Goal: Information Seeking & Learning: Learn about a topic

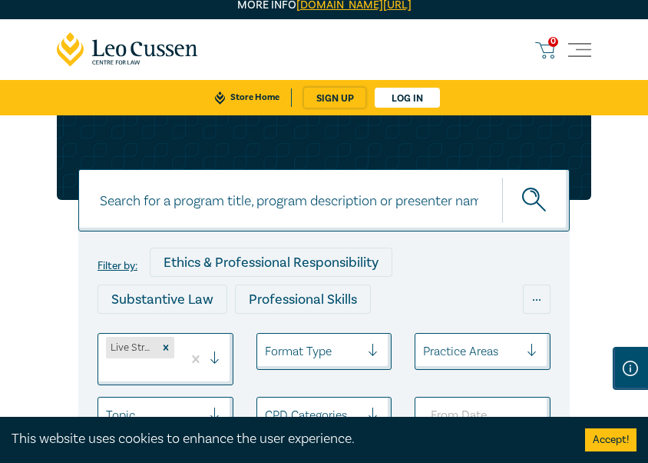
scroll to position [154, 0]
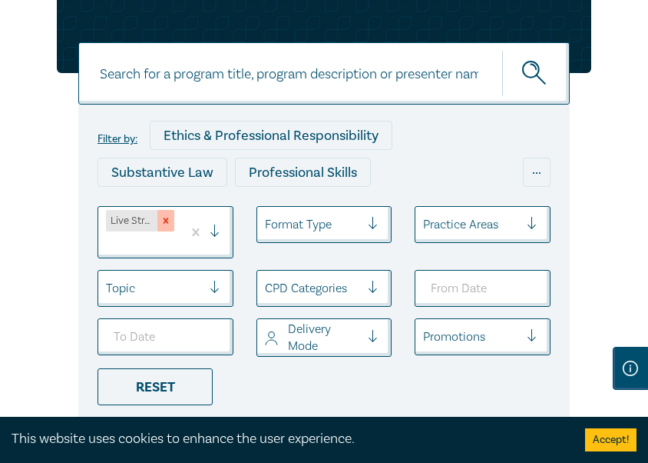
click at [171, 219] on icon "Remove Live Streamed Practical Workshops" at bounding box center [166, 220] width 11 height 11
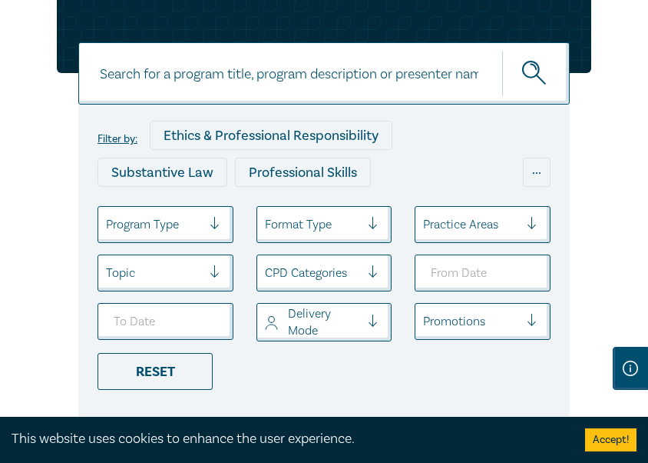
click at [162, 225] on div at bounding box center [154, 224] width 96 height 20
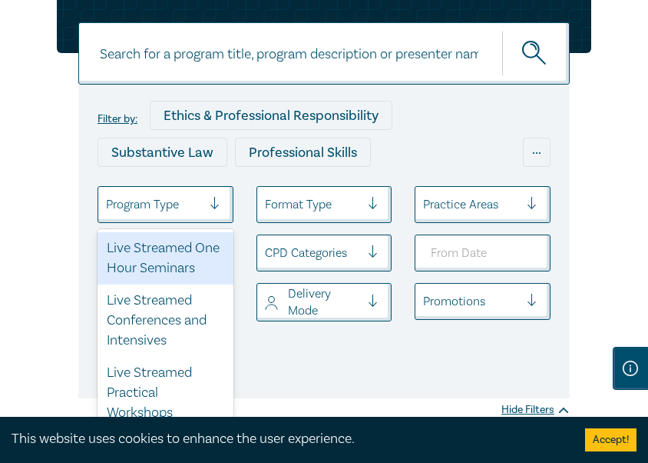
scroll to position [177, 0]
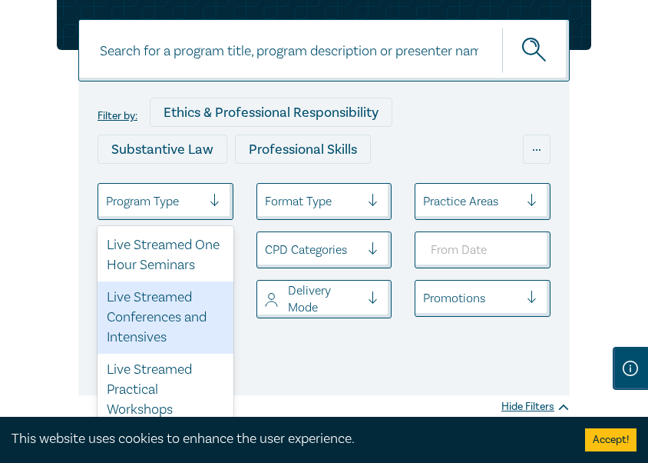
click at [155, 337] on div "Live Streamed Conferences and Intensives" at bounding box center [166, 317] width 136 height 72
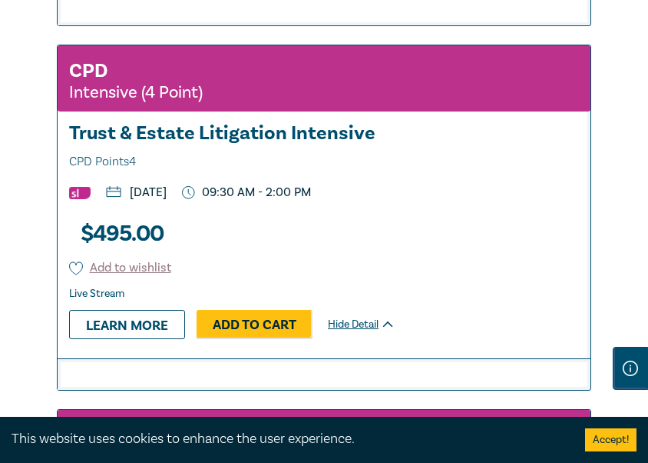
scroll to position [4493, 0]
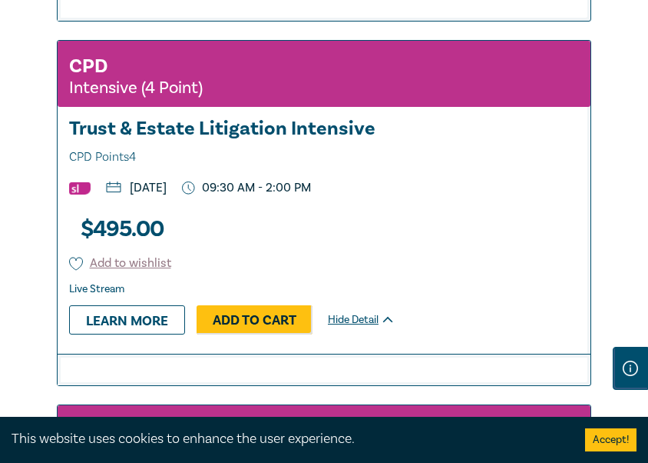
click at [268, 121] on h3 "Trust & Estate Litigation Intensive CPD Points 4" at bounding box center [324, 142] width 510 height 49
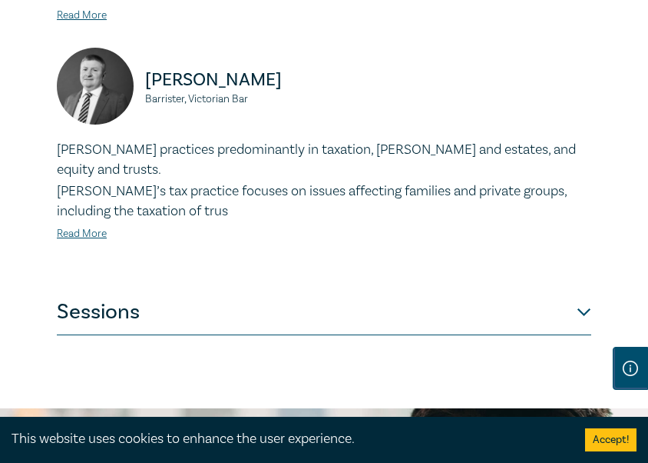
scroll to position [1383, 0]
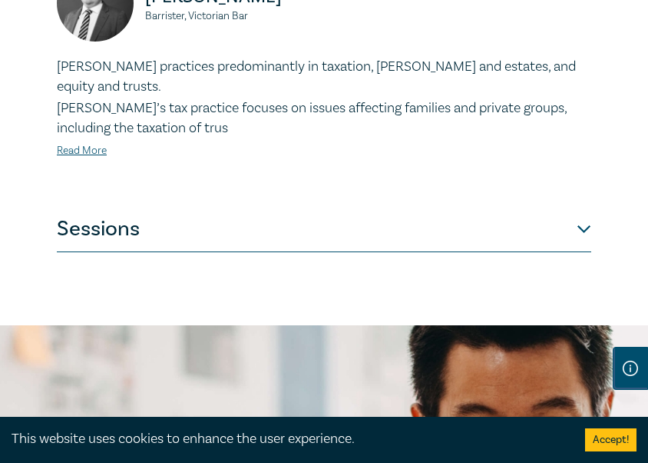
drag, startPoint x: 404, startPoint y: 205, endPoint x: 412, endPoint y: 216, distance: 13.2
click at [404, 206] on button "Sessions" at bounding box center [324, 229] width 535 height 46
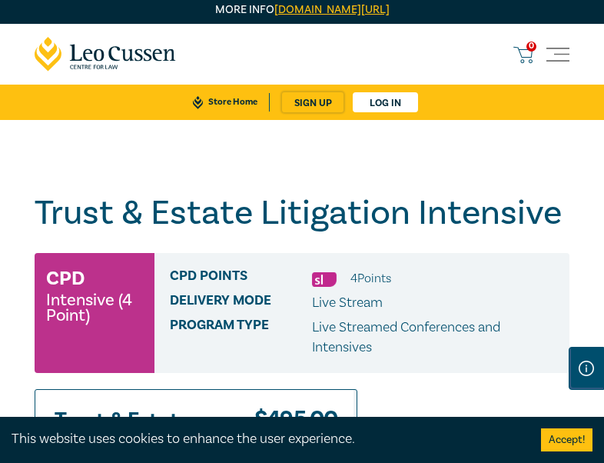
scroll to position [0, 0]
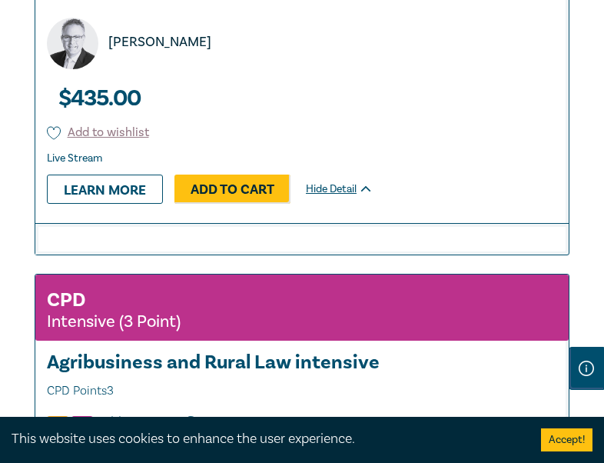
scroll to position [5244, 0]
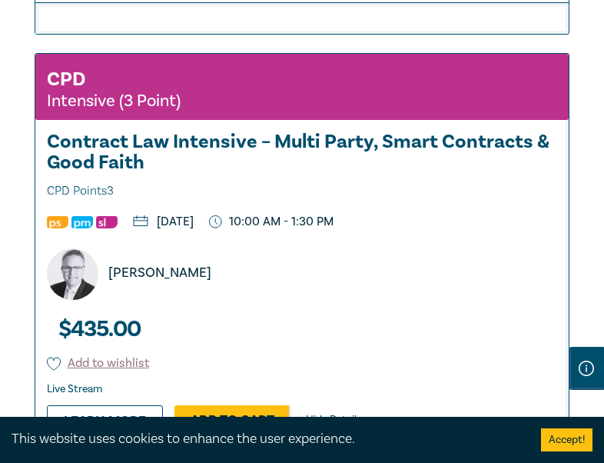
click at [246, 131] on h3 "Contract Law Intensive – Multi Party, Smart Contracts & Good Faith CPD Points 3" at bounding box center [302, 166] width 510 height 70
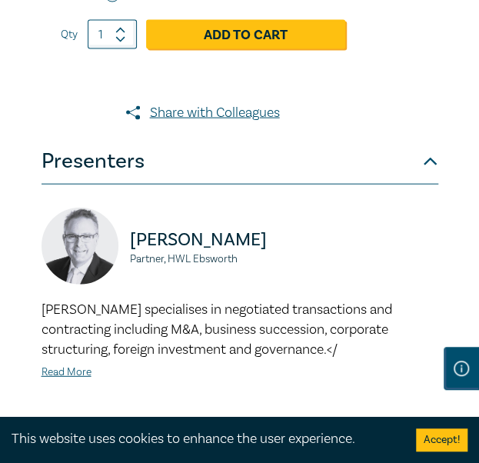
scroll to position [1076, 0]
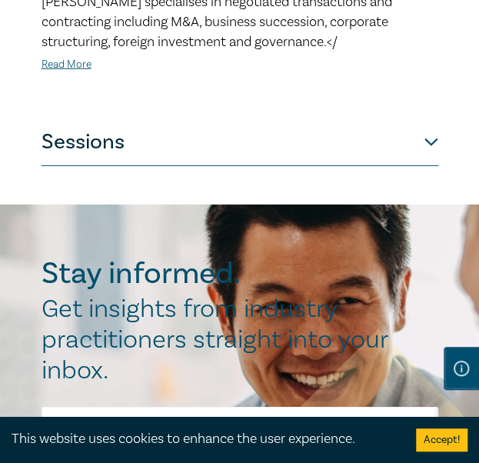
click at [255, 166] on button "Sessions" at bounding box center [239, 143] width 396 height 46
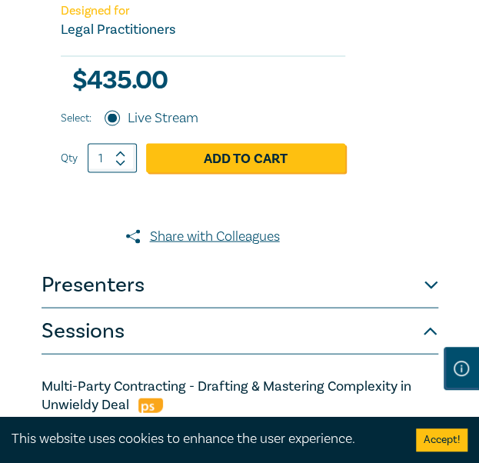
scroll to position [461, 0]
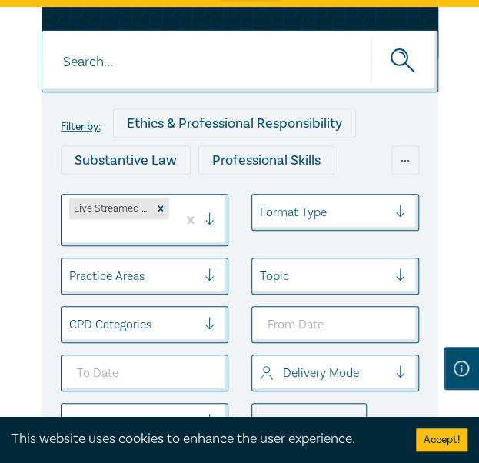
scroll to position [215, 0]
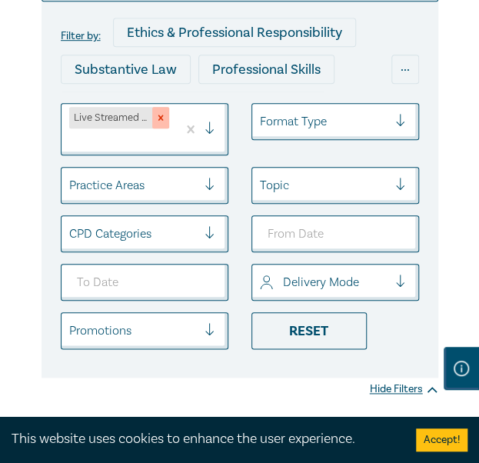
click at [164, 123] on icon "Remove Live Streamed Conferences and Intensives" at bounding box center [160, 117] width 11 height 11
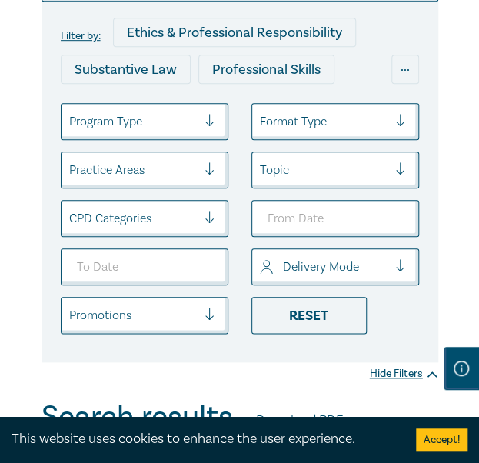
click at [121, 131] on div at bounding box center [133, 121] width 128 height 20
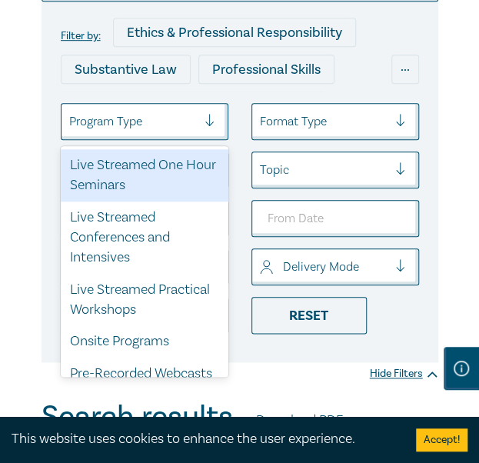
click at [118, 177] on div "Live Streamed One Hour Seminars" at bounding box center [144, 175] width 167 height 52
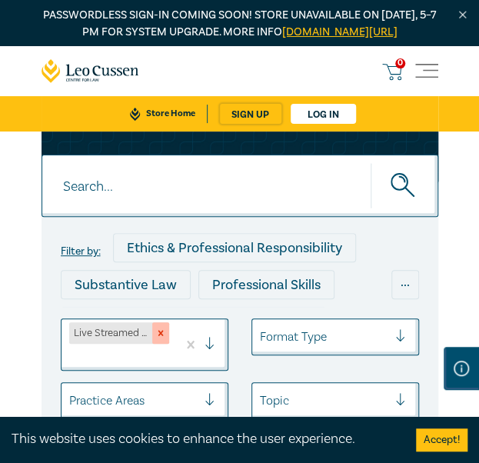
click at [164, 338] on icon "Remove Live Streamed One Hour Seminars" at bounding box center [160, 332] width 11 height 11
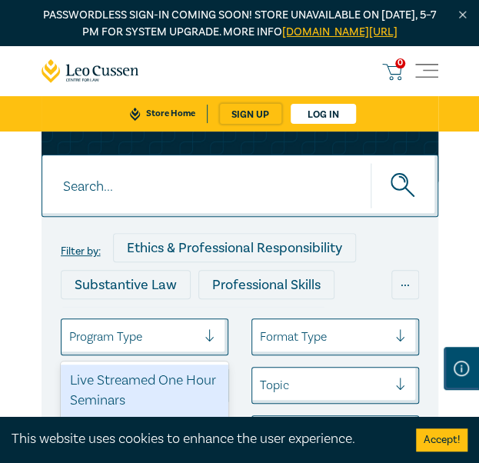
click at [154, 347] on div at bounding box center [133, 337] width 128 height 20
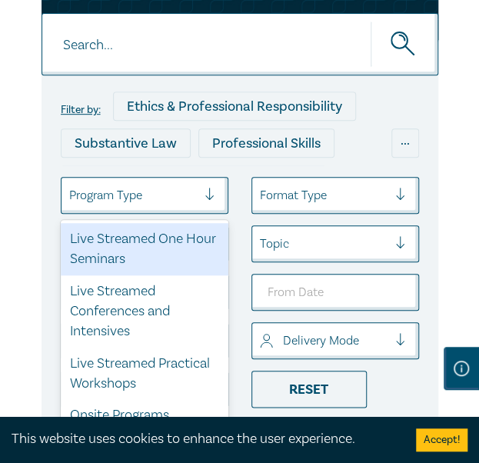
scroll to position [152, 0]
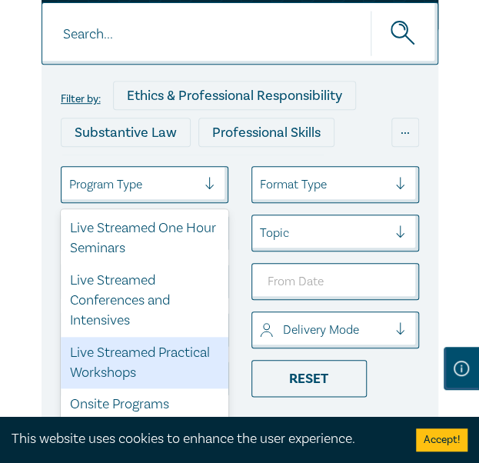
click at [138, 379] on div "Live Streamed Practical Workshops" at bounding box center [144, 363] width 167 height 52
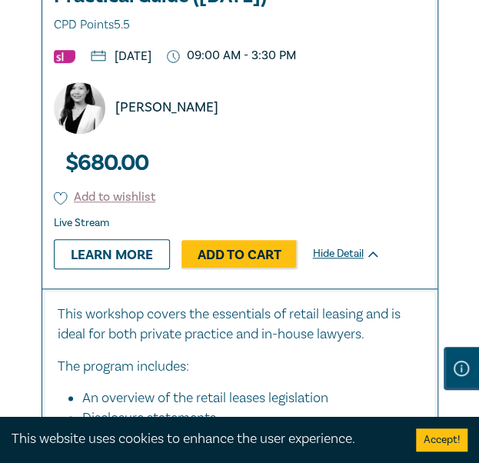
scroll to position [7374, 0]
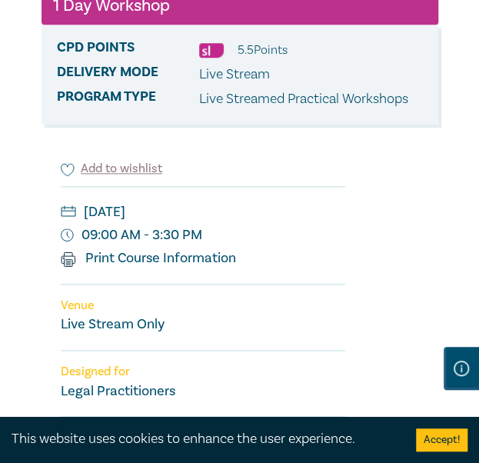
scroll to position [384, 0]
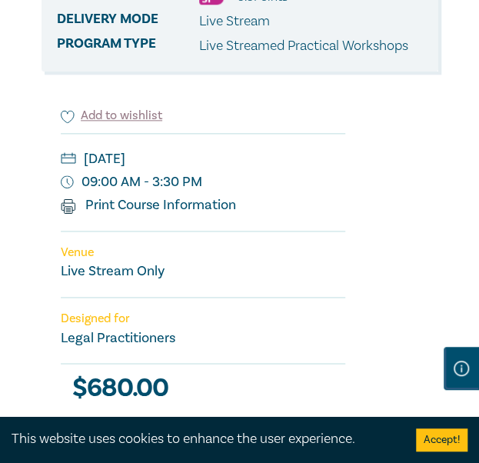
click at [270, 125] on div "Add to wishlist" at bounding box center [203, 120] width 284 height 26
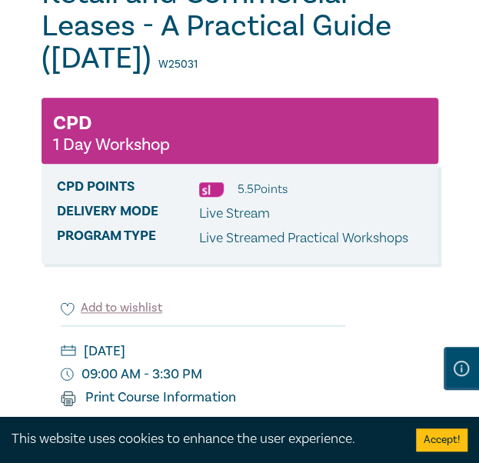
scroll to position [77, 0]
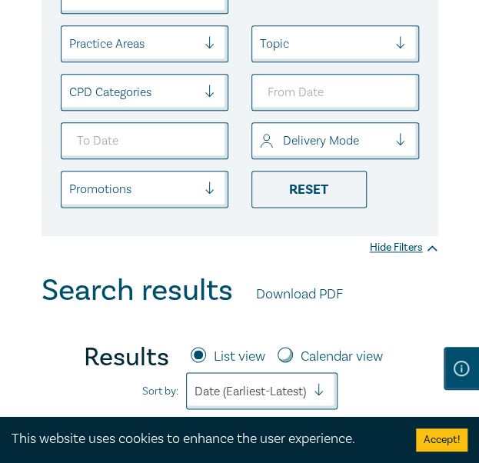
scroll to position [276, 0]
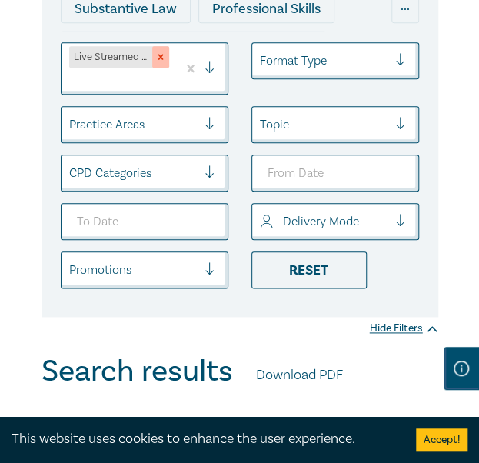
click at [164, 62] on icon "Remove Live Streamed Practical Workshops" at bounding box center [160, 56] width 11 height 11
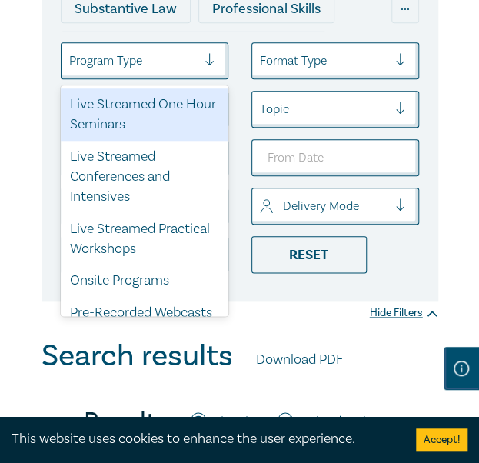
click at [154, 71] on div at bounding box center [133, 61] width 128 height 20
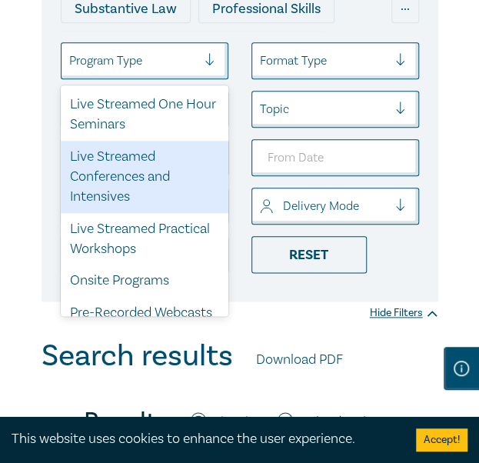
click at [126, 124] on div "Live Streamed One Hour Seminars" at bounding box center [144, 114] width 167 height 52
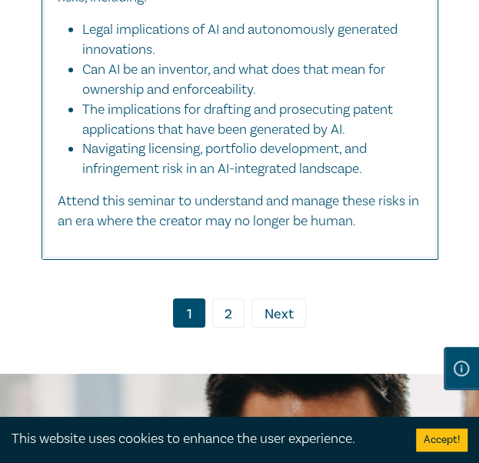
drag, startPoint x: 222, startPoint y: 324, endPoint x: 234, endPoint y: 328, distance: 12.1
click at [222, 323] on link "2" at bounding box center [228, 312] width 32 height 29
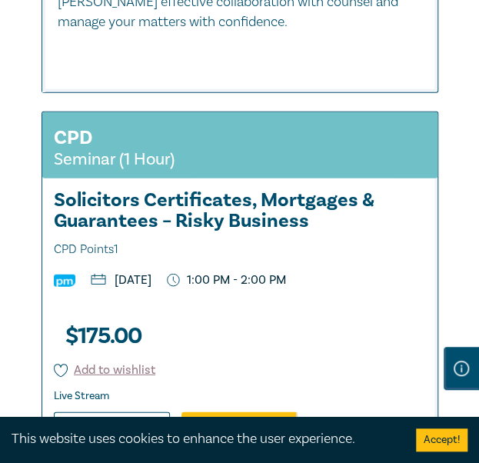
scroll to position [3689, 0]
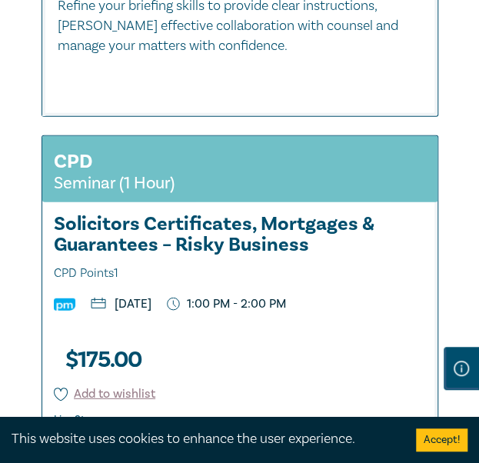
click at [217, 258] on h3 "Solicitors Certificates, Mortgages & Guarantees – Risky Business CPD Points 1" at bounding box center [240, 249] width 372 height 70
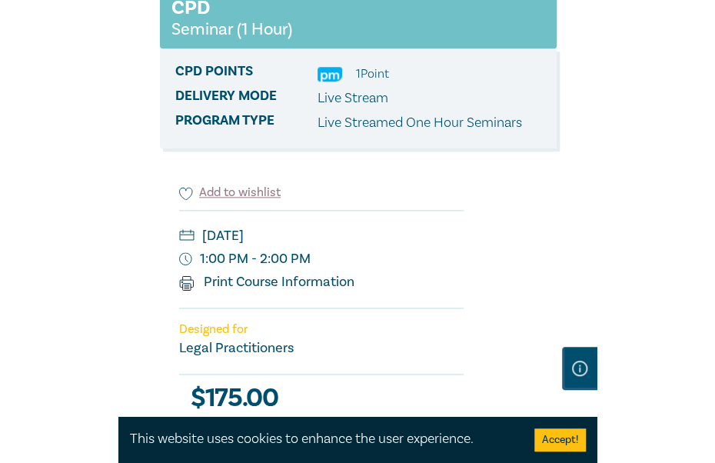
scroll to position [384, 0]
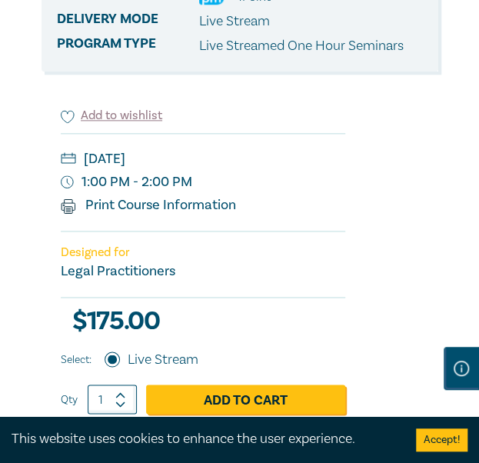
click at [272, 133] on div "Add to wishlist" at bounding box center [203, 120] width 284 height 26
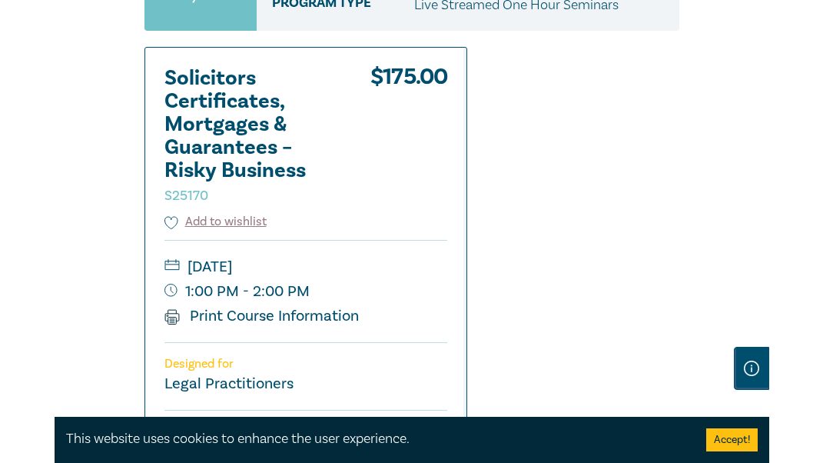
scroll to position [370, 0]
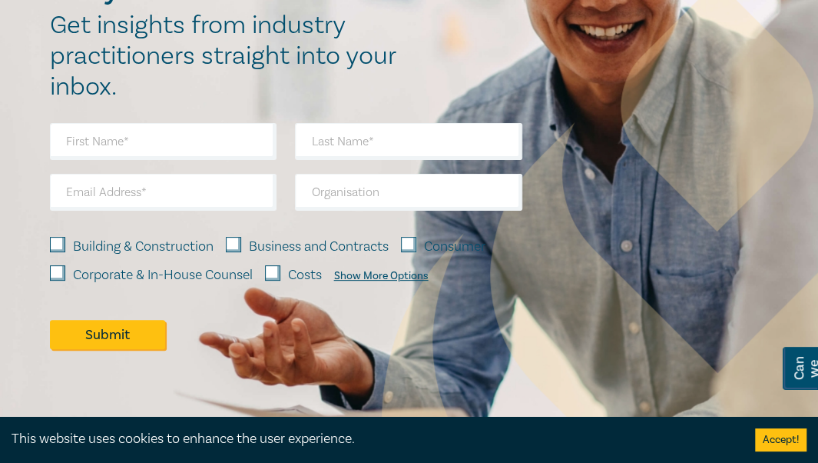
scroll to position [7358, 0]
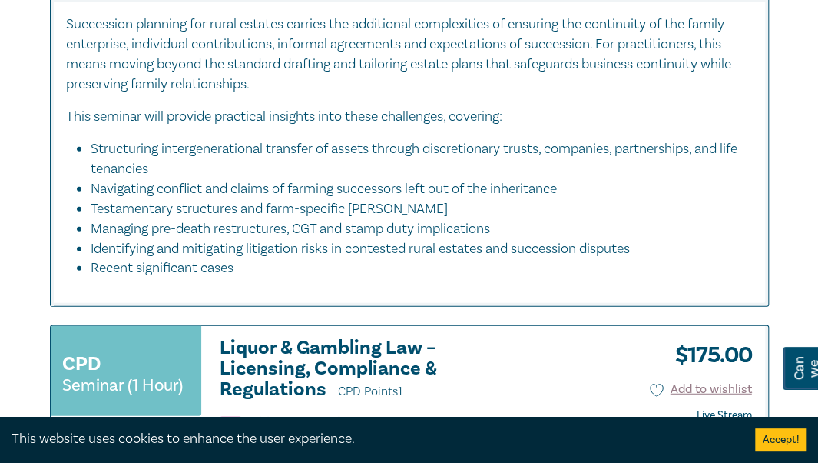
scroll to position [6280, 0]
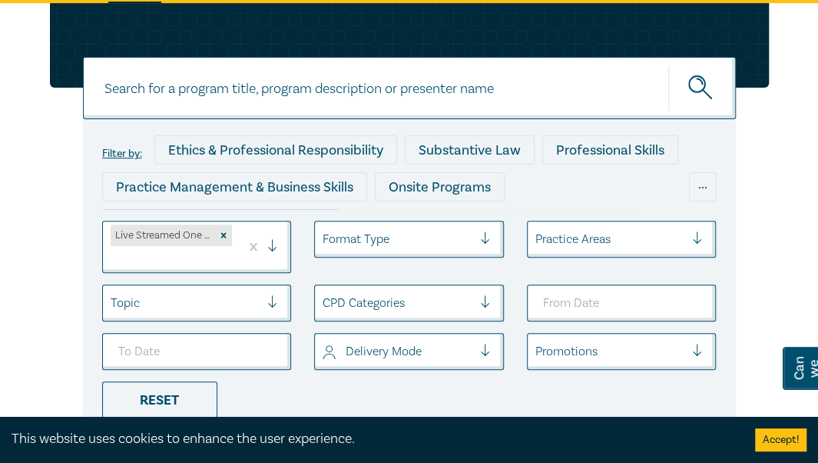
scroll to position [230, 0]
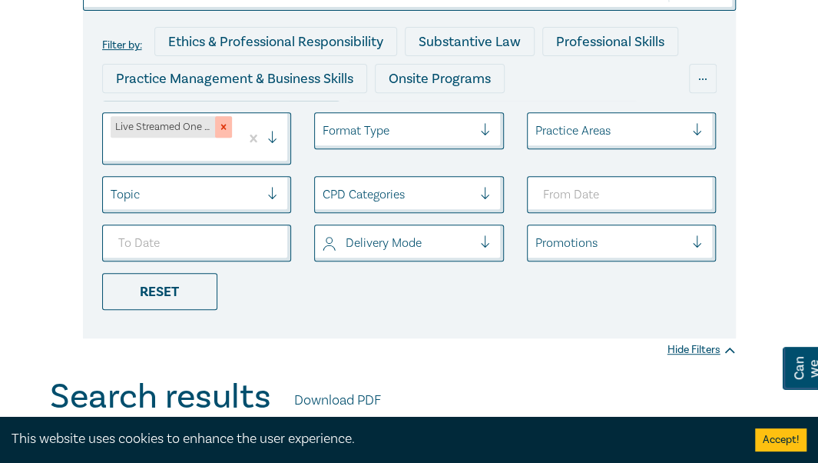
click at [226, 133] on div "Remove Live Streamed One Hour Seminars" at bounding box center [223, 127] width 17 height 22
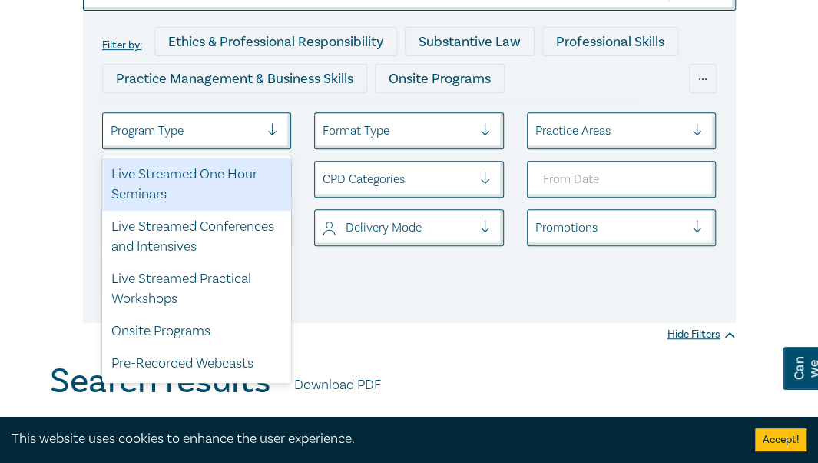
click at [211, 141] on div at bounding box center [186, 131] width 150 height 20
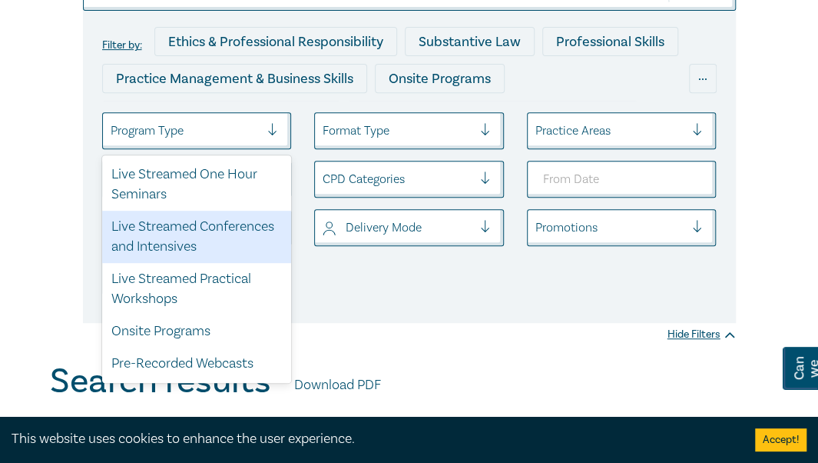
drag, startPoint x: 167, startPoint y: 258, endPoint x: 245, endPoint y: 268, distance: 78.2
click at [167, 257] on div "Live Streamed Conferences and Intensives" at bounding box center [197, 237] width 190 height 52
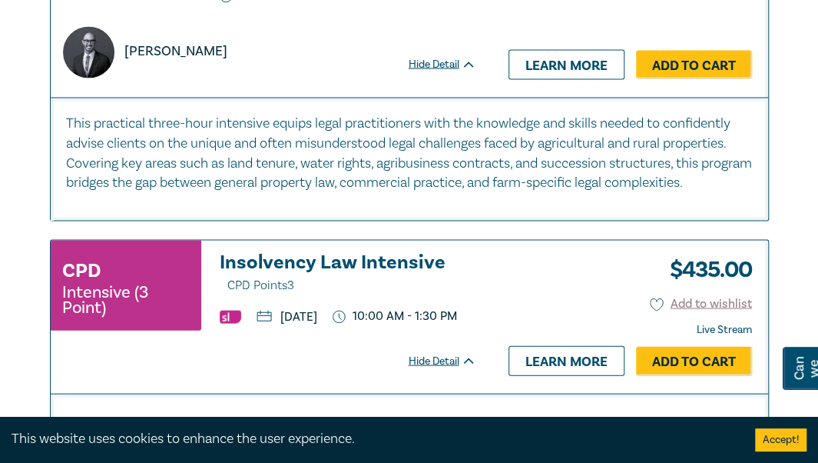
scroll to position [3765, 0]
